Goal: Transaction & Acquisition: Purchase product/service

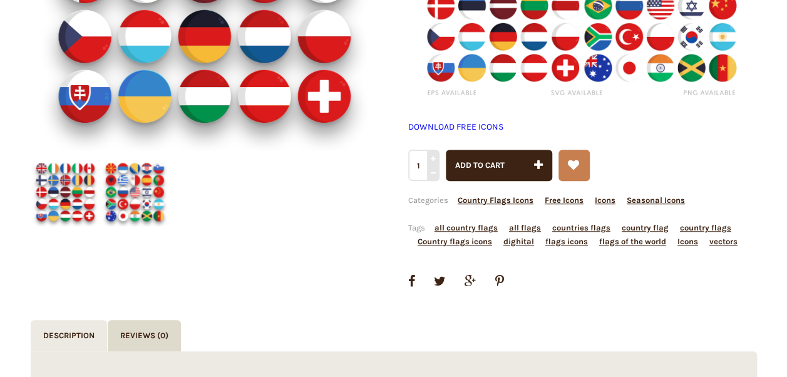
scroll to position [502, 0]
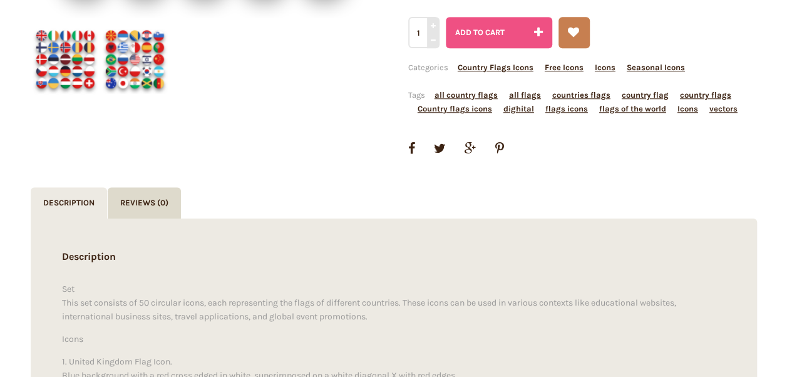
click at [496, 30] on span "Add to cart" at bounding box center [479, 32] width 49 height 9
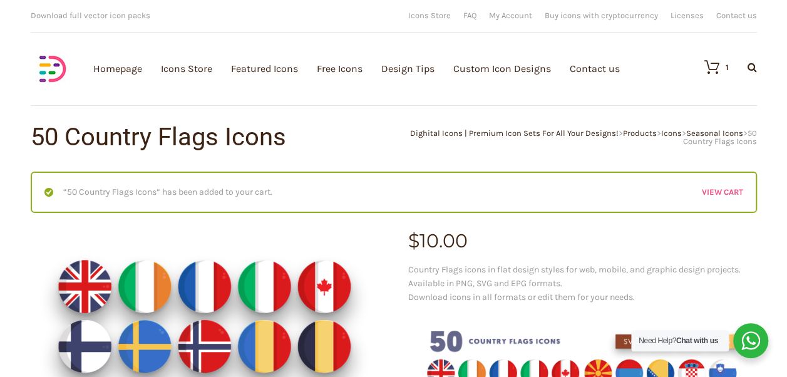
click at [723, 197] on link "View cart" at bounding box center [722, 192] width 41 height 14
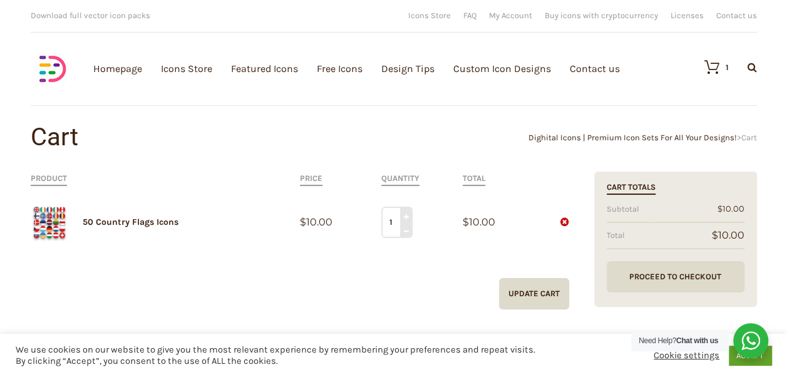
click at [693, 277] on link "Proceed to Checkout" at bounding box center [676, 276] width 138 height 31
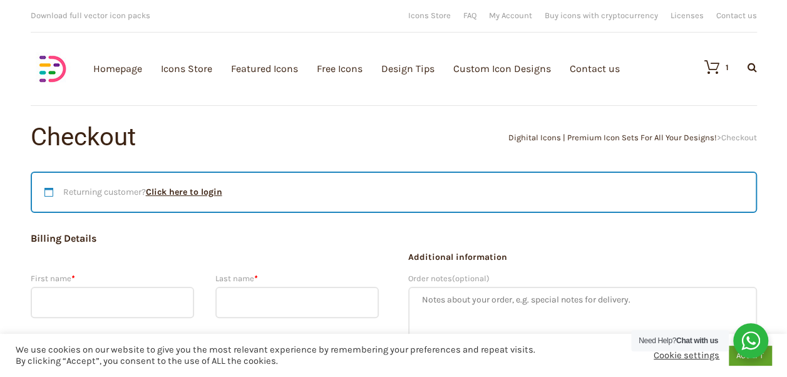
click at [163, 297] on input "First name *" at bounding box center [113, 302] width 164 height 31
type input "chris"
type input "Head"
click at [758, 361] on link "ACCEPT" at bounding box center [750, 355] width 43 height 19
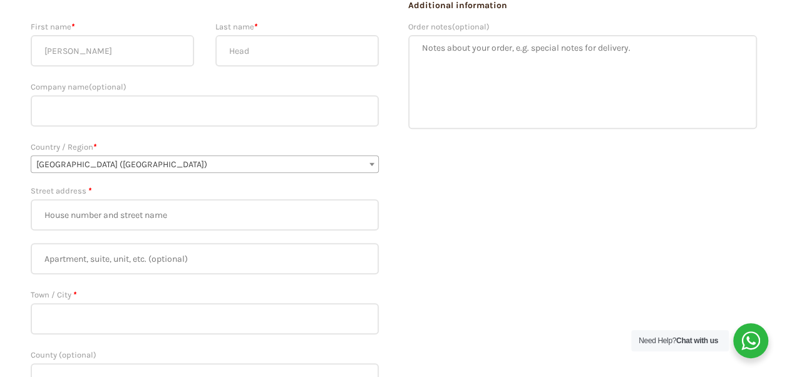
scroll to position [275, 0]
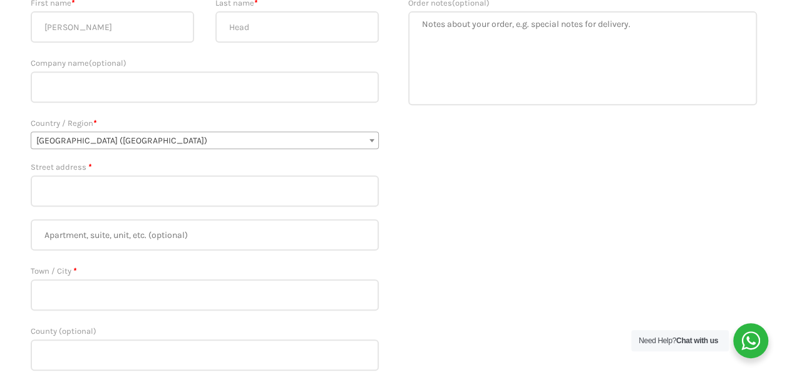
click at [168, 185] on input "Street address *" at bounding box center [205, 190] width 349 height 31
type input "4 berkeley road"
click at [99, 284] on input "Town / City *" at bounding box center [205, 294] width 349 height 31
type input "bournemouth"
click at [100, 354] on input "County (optional)" at bounding box center [205, 354] width 349 height 31
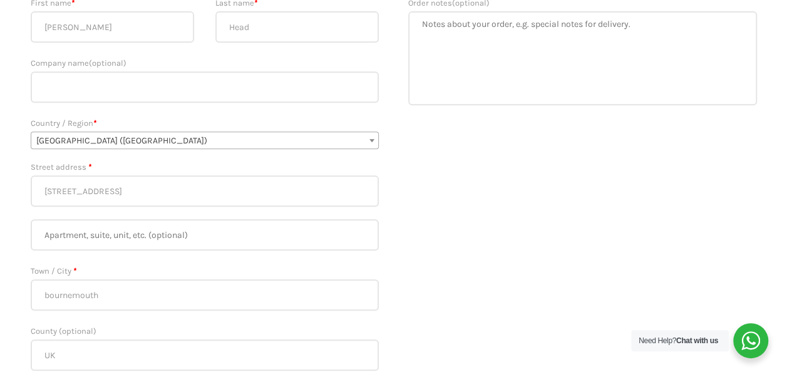
type input "U"
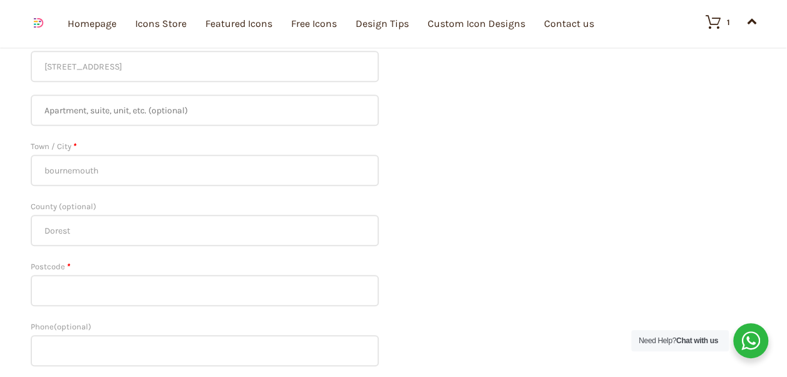
scroll to position [401, 0]
type input "Dorest"
click at [185, 292] on input "Postcode *" at bounding box center [205, 289] width 349 height 31
type input "bh37jj"
click at [160, 352] on input "Phone (optional)" at bounding box center [205, 349] width 349 height 31
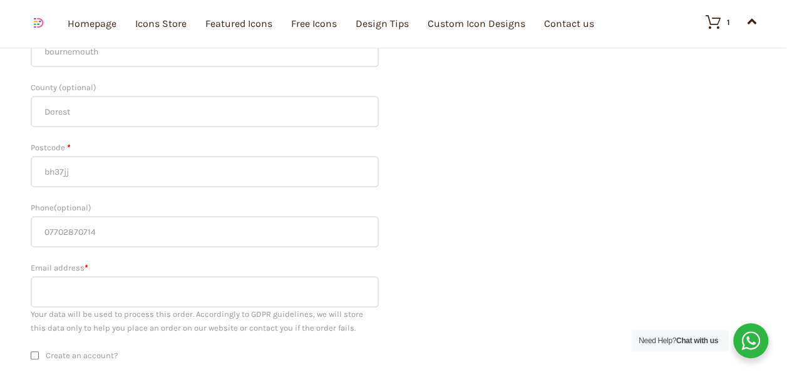
scroll to position [526, 0]
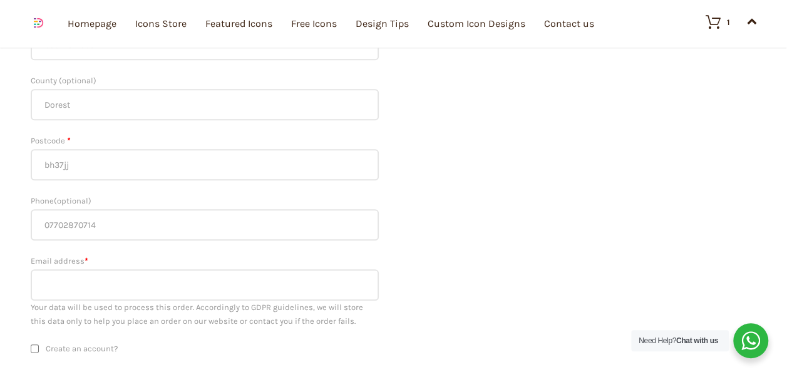
type input "07702870714"
click at [287, 284] on input "Email address *" at bounding box center [205, 284] width 349 height 31
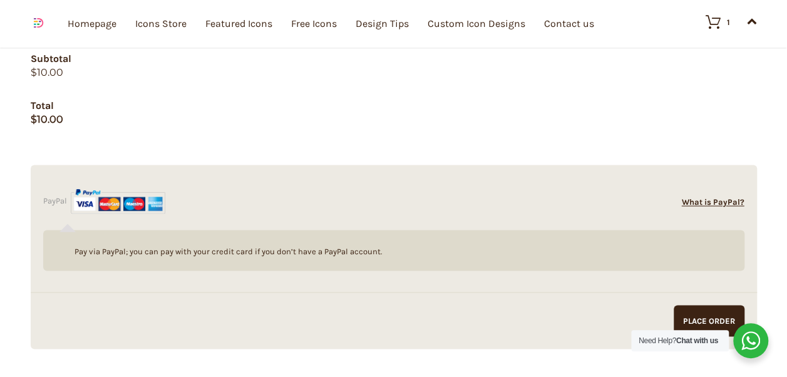
scroll to position [976, 0]
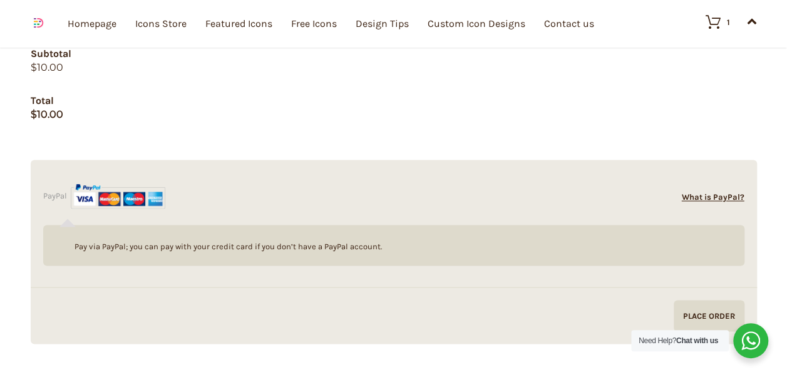
type input "christopher.head424@mod.gov.uk"
click at [706, 319] on input "Proceed to PayPal" at bounding box center [709, 315] width 71 height 31
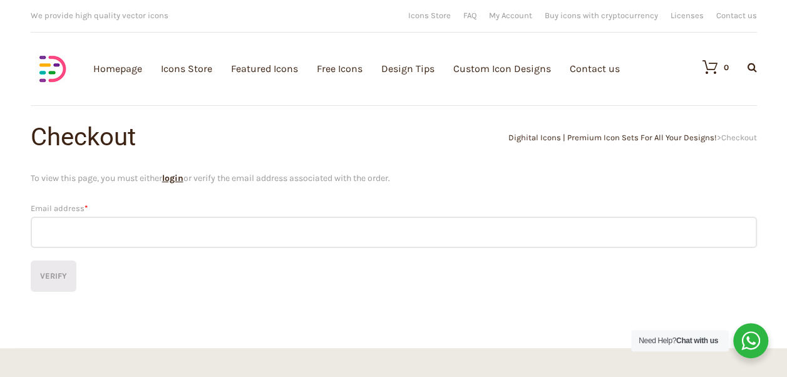
click at [315, 243] on input "Email address *" at bounding box center [394, 232] width 726 height 31
type input "christopher.head424@mod.gov.uk"
click at [60, 278] on button "Verify" at bounding box center [54, 275] width 46 height 31
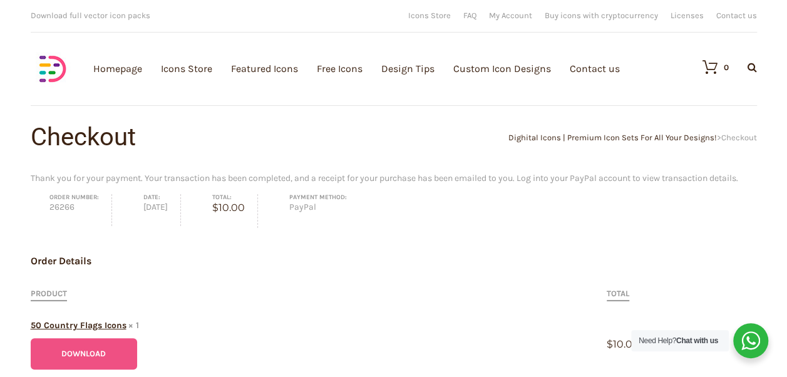
click at [99, 352] on link "Download" at bounding box center [84, 353] width 106 height 31
